Goal: Use online tool/utility: Use online tool/utility

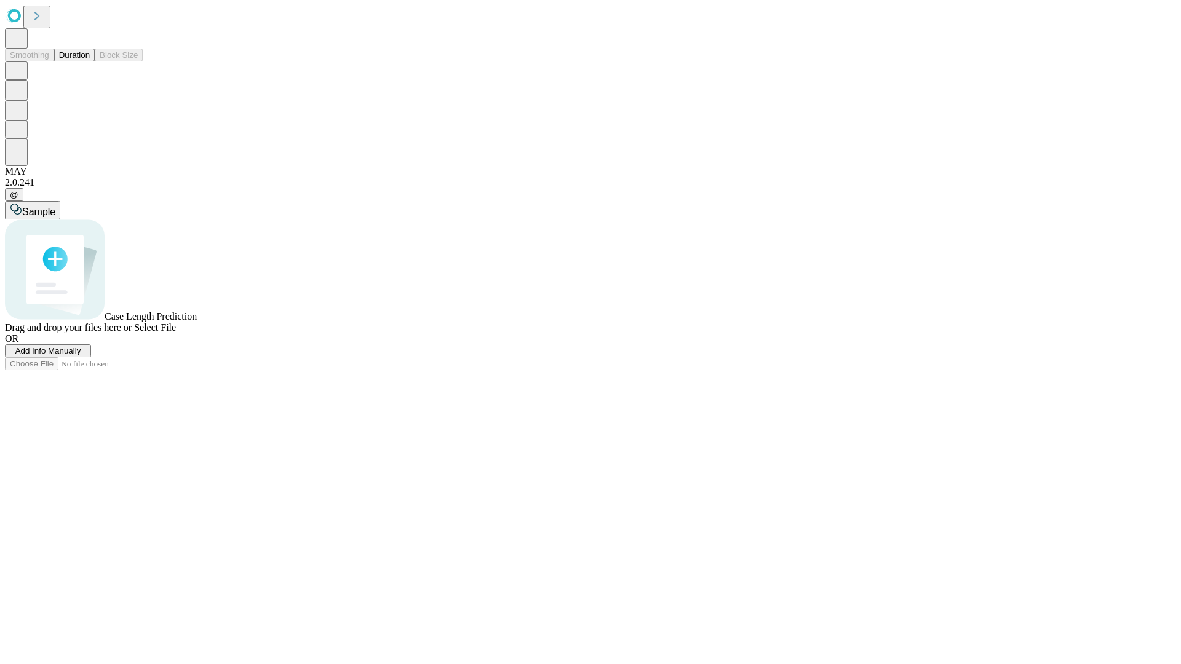
click at [90, 62] on button "Duration" at bounding box center [74, 55] width 41 height 13
click at [81, 356] on span "Add Info Manually" at bounding box center [48, 350] width 66 height 9
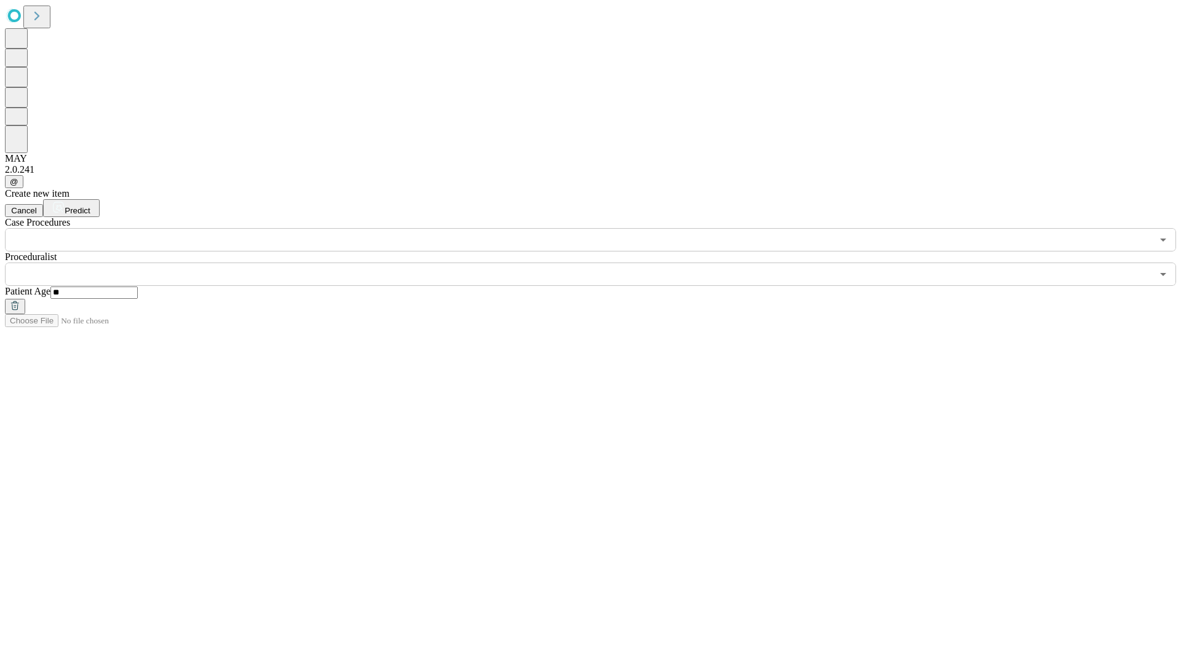
type input "**"
click at [599, 263] on input "text" at bounding box center [578, 274] width 1147 height 23
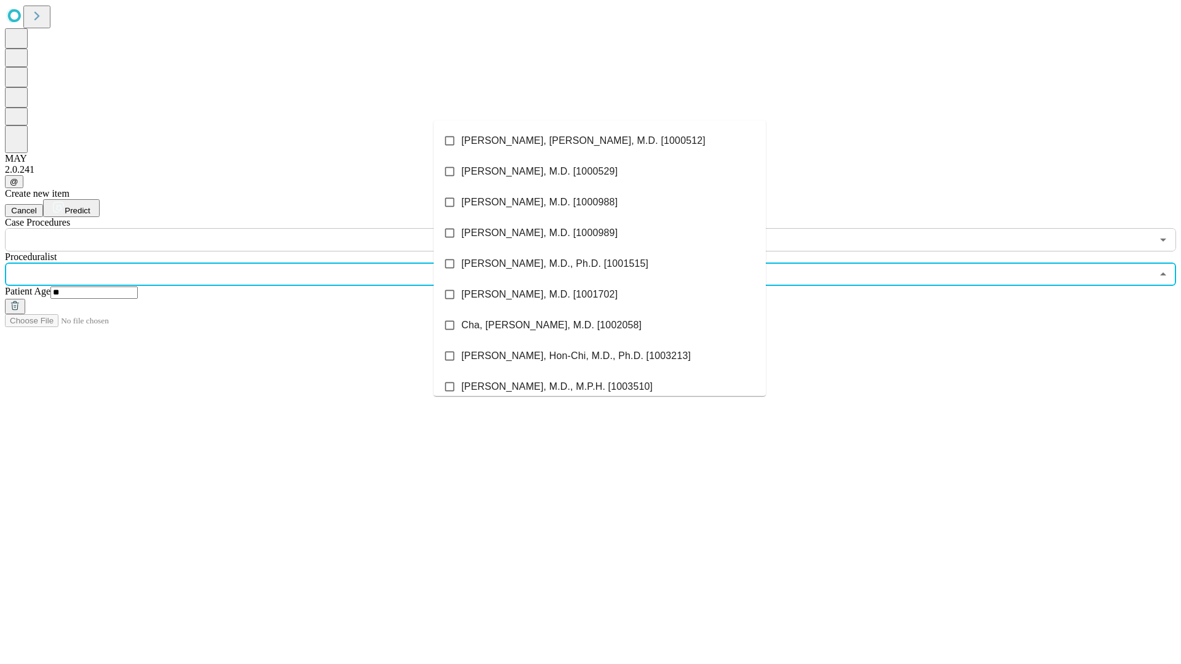
click at [600, 141] on li "[PERSON_NAME], [PERSON_NAME], M.D. [1000512]" at bounding box center [600, 140] width 332 height 31
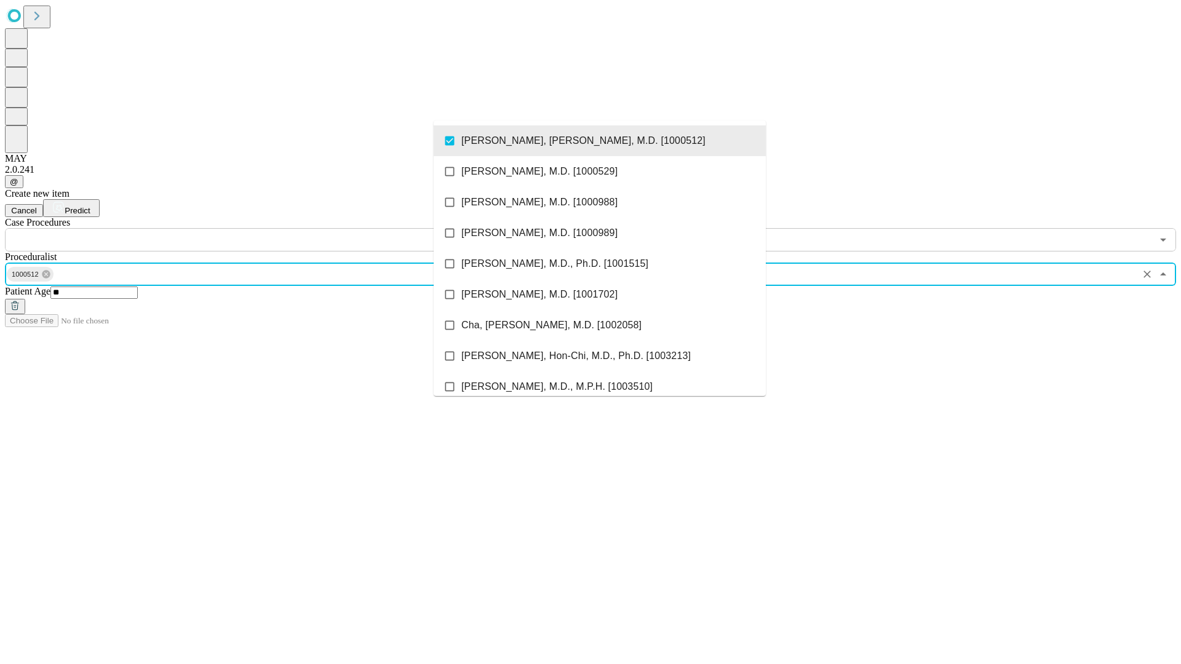
click at [258, 228] on input "text" at bounding box center [578, 239] width 1147 height 23
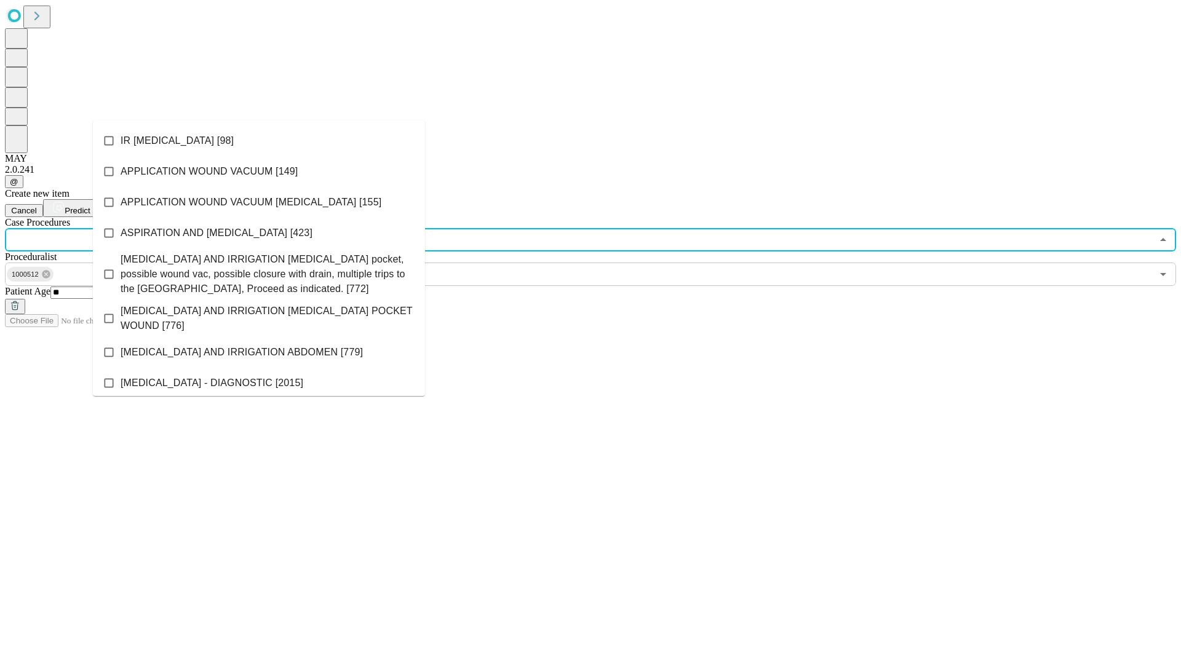
click at [259, 141] on li "IR [MEDICAL_DATA] [98]" at bounding box center [259, 140] width 332 height 31
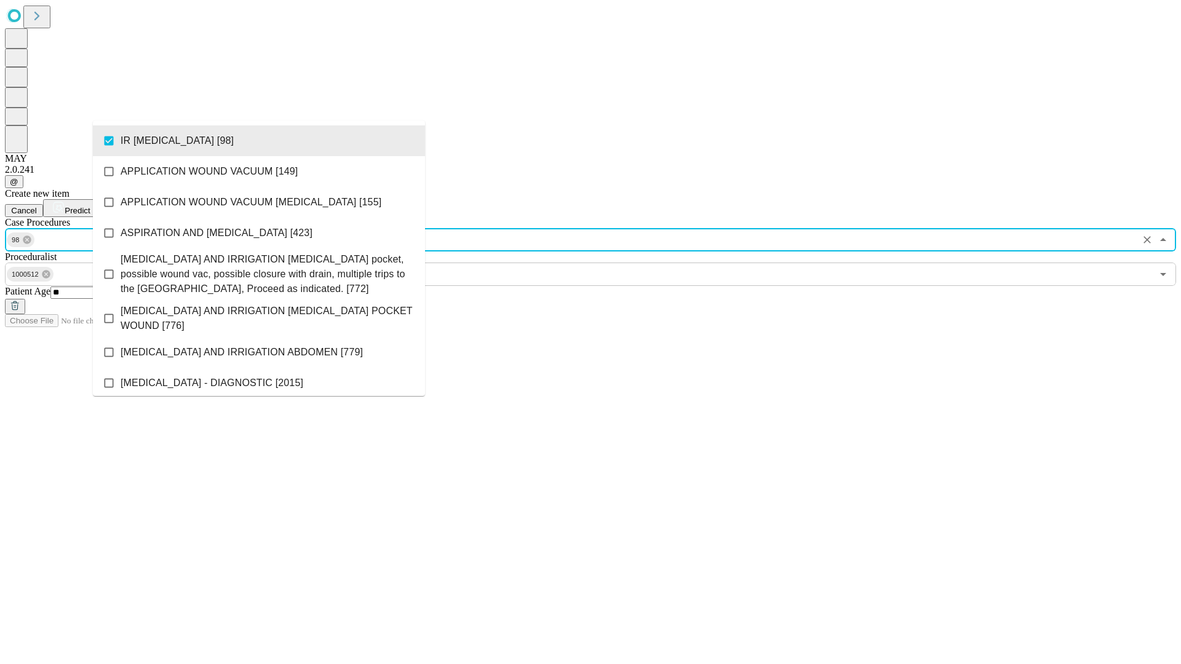
click at [90, 206] on span "Predict" at bounding box center [77, 210] width 25 height 9
